Goal: Task Accomplishment & Management: Use online tool/utility

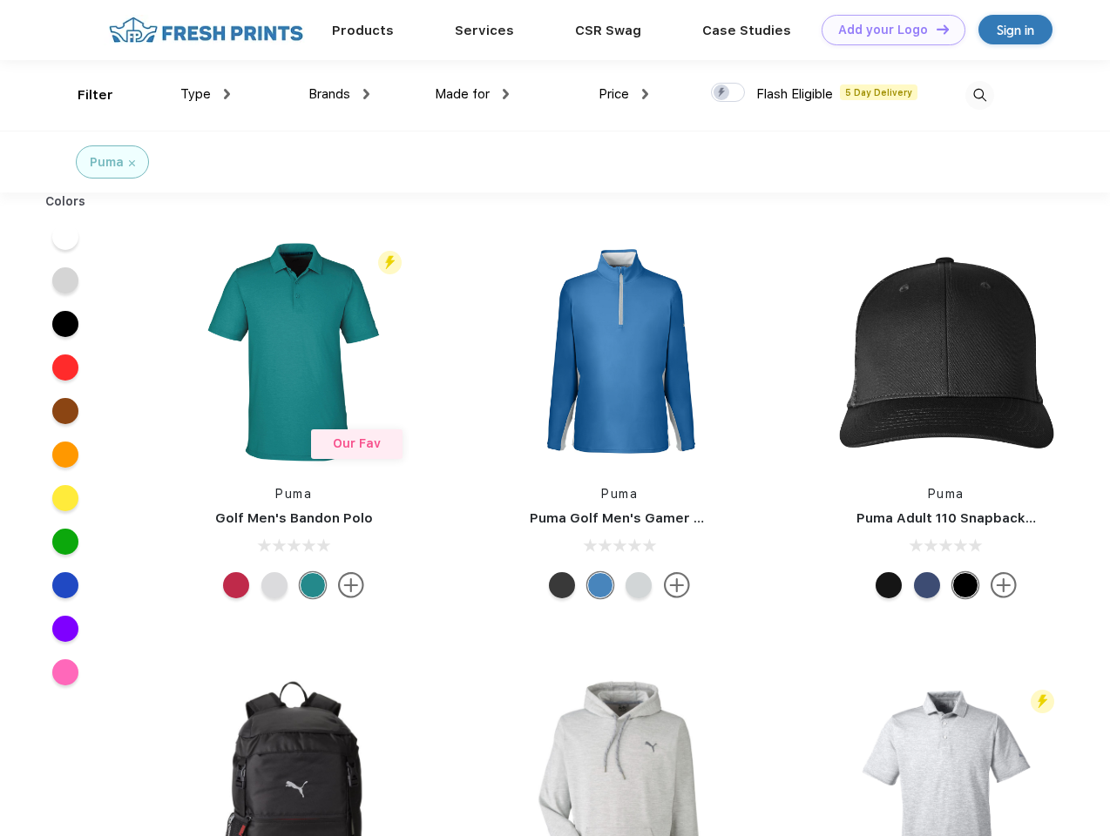
click at [887, 30] on link "Add your Logo Design Tool" at bounding box center [894, 30] width 144 height 30
click at [0, 0] on div "Design Tool" at bounding box center [0, 0] width 0 height 0
click at [935, 29] on link "Add your Logo Design Tool" at bounding box center [894, 30] width 144 height 30
click at [84, 95] on div "Filter" at bounding box center [96, 95] width 36 height 20
click at [206, 94] on span "Type" at bounding box center [195, 94] width 30 height 16
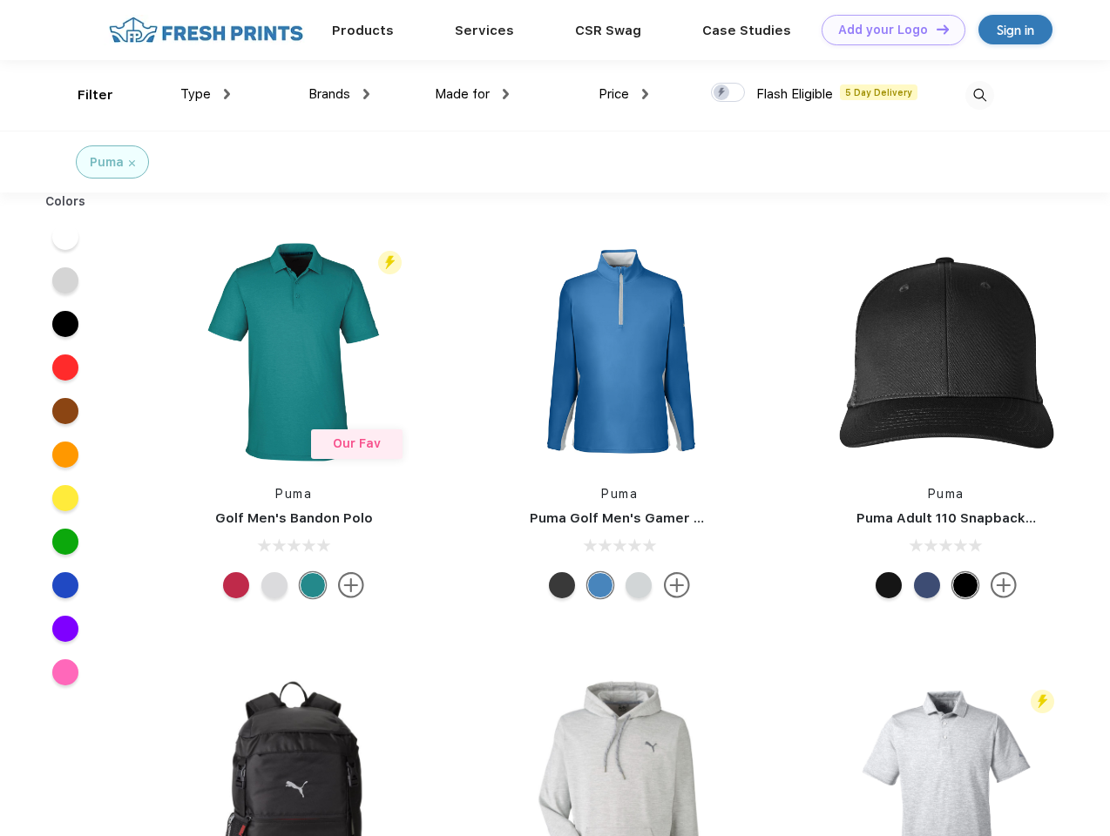
click at [339, 94] on span "Brands" at bounding box center [329, 94] width 42 height 16
click at [472, 94] on span "Made for" at bounding box center [462, 94] width 55 height 16
click at [624, 94] on span "Price" at bounding box center [614, 94] width 30 height 16
click at [728, 93] on div at bounding box center [728, 92] width 34 height 19
click at [722, 93] on input "checkbox" at bounding box center [716, 87] width 11 height 11
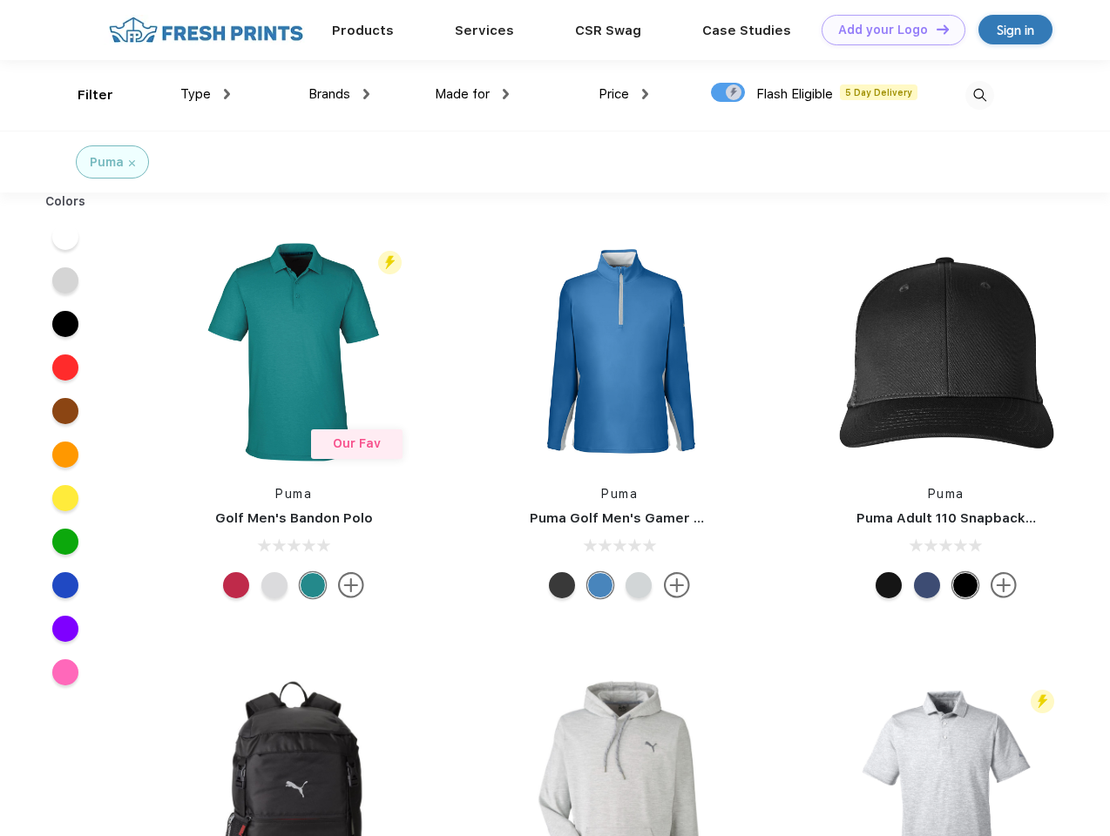
click at [979, 95] on img at bounding box center [979, 95] width 29 height 29
